Goal: Navigation & Orientation: Find specific page/section

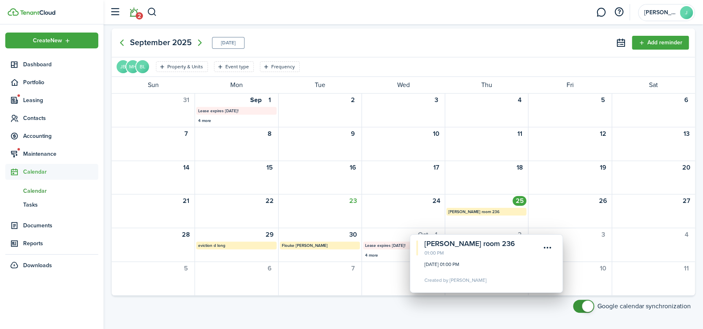
click at [137, 10] on link "2" at bounding box center [133, 12] width 15 height 21
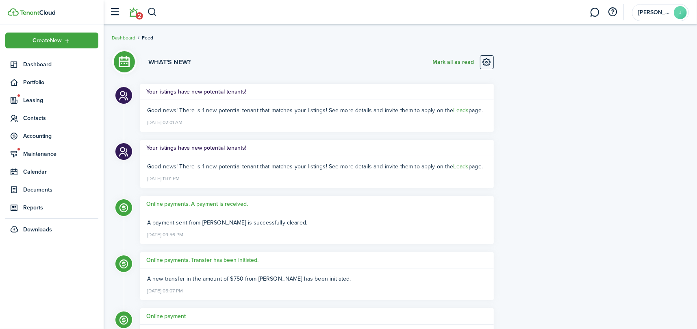
click at [450, 62] on button "Mark all as read" at bounding box center [452, 62] width 41 height 14
click at [25, 81] on span "Portfolio" at bounding box center [60, 82] width 75 height 9
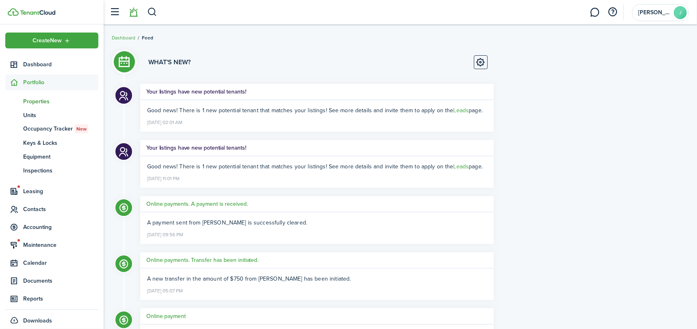
click at [33, 102] on span "Properties" at bounding box center [60, 101] width 75 height 9
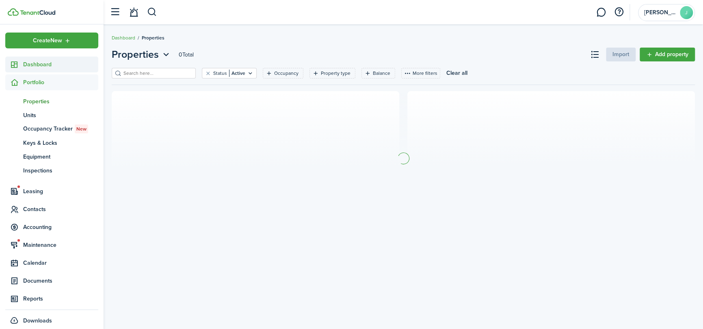
click at [47, 65] on span "Dashboard" at bounding box center [60, 64] width 75 height 9
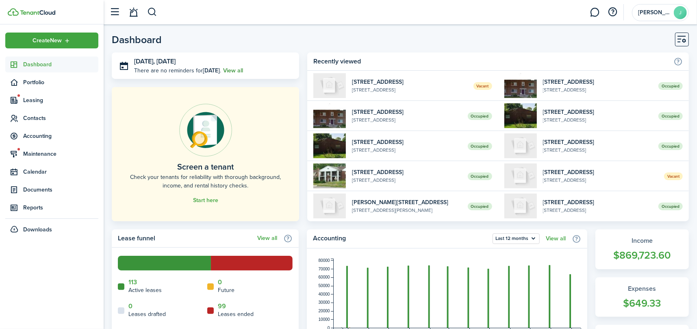
click at [232, 69] on link "View all" at bounding box center [233, 70] width 20 height 9
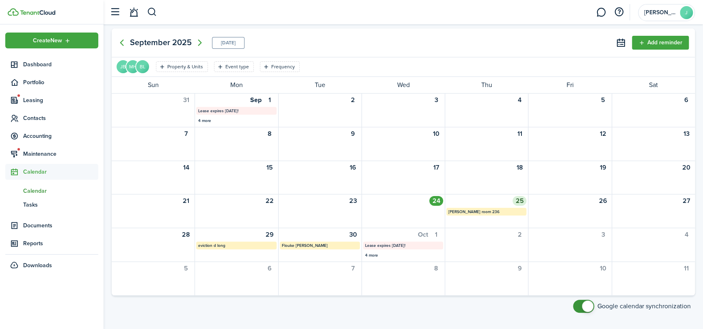
click at [471, 197] on div "25 [PERSON_NAME] room 236" at bounding box center [486, 210] width 83 height 33
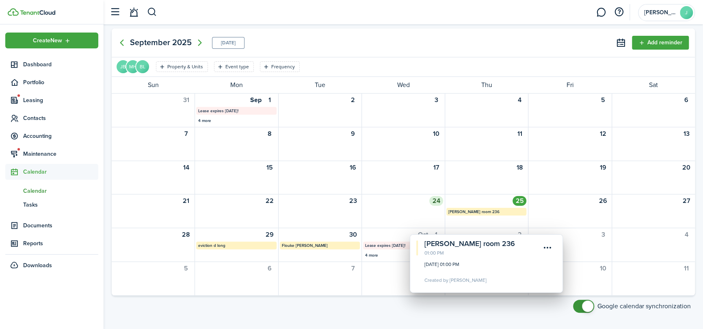
click at [386, 203] on div "24" at bounding box center [403, 210] width 83 height 33
